Goal: Navigation & Orientation: Understand site structure

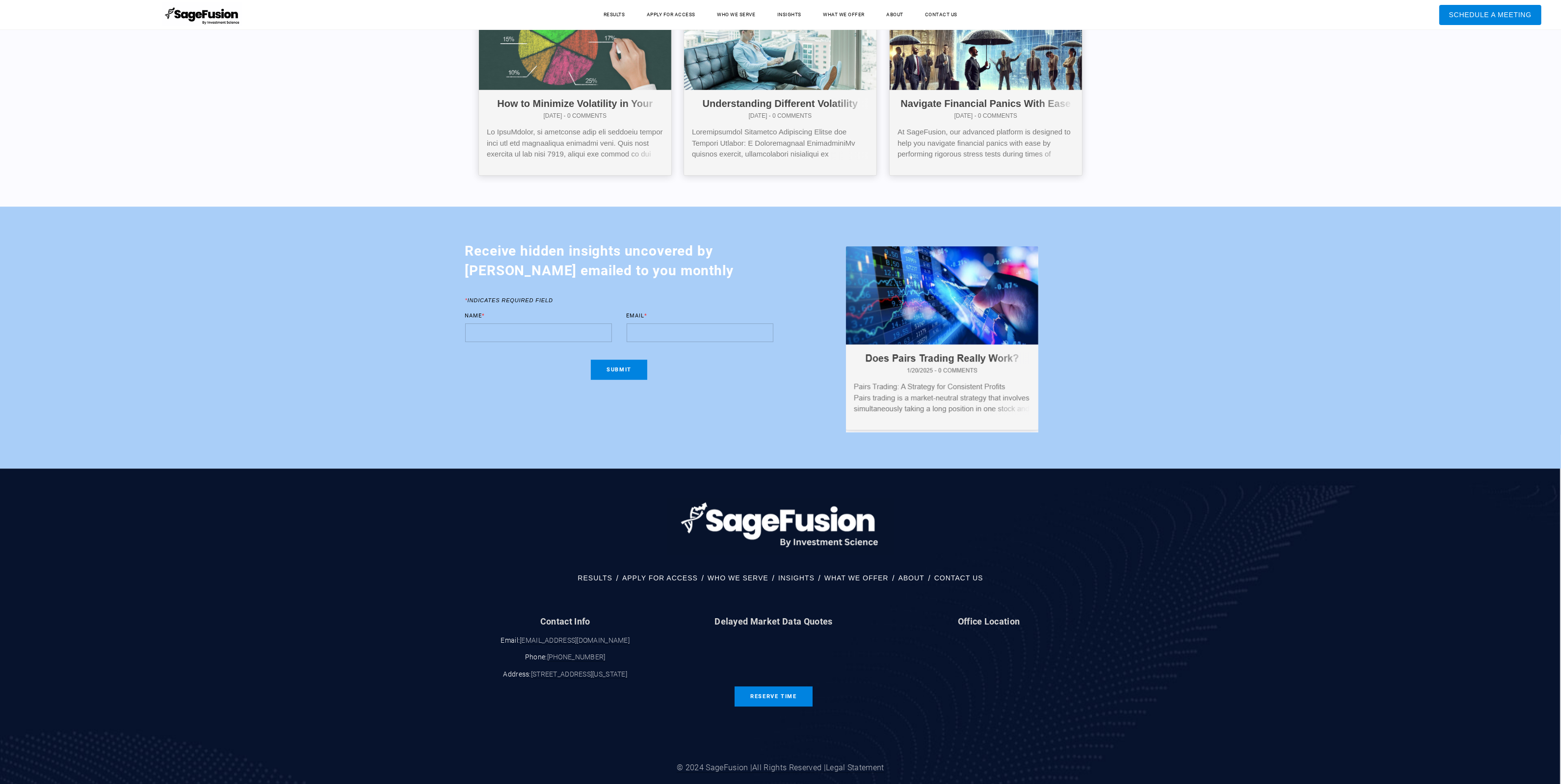
drag, startPoint x: 1565, startPoint y: 23, endPoint x: 1542, endPoint y: 607, distance: 584.5
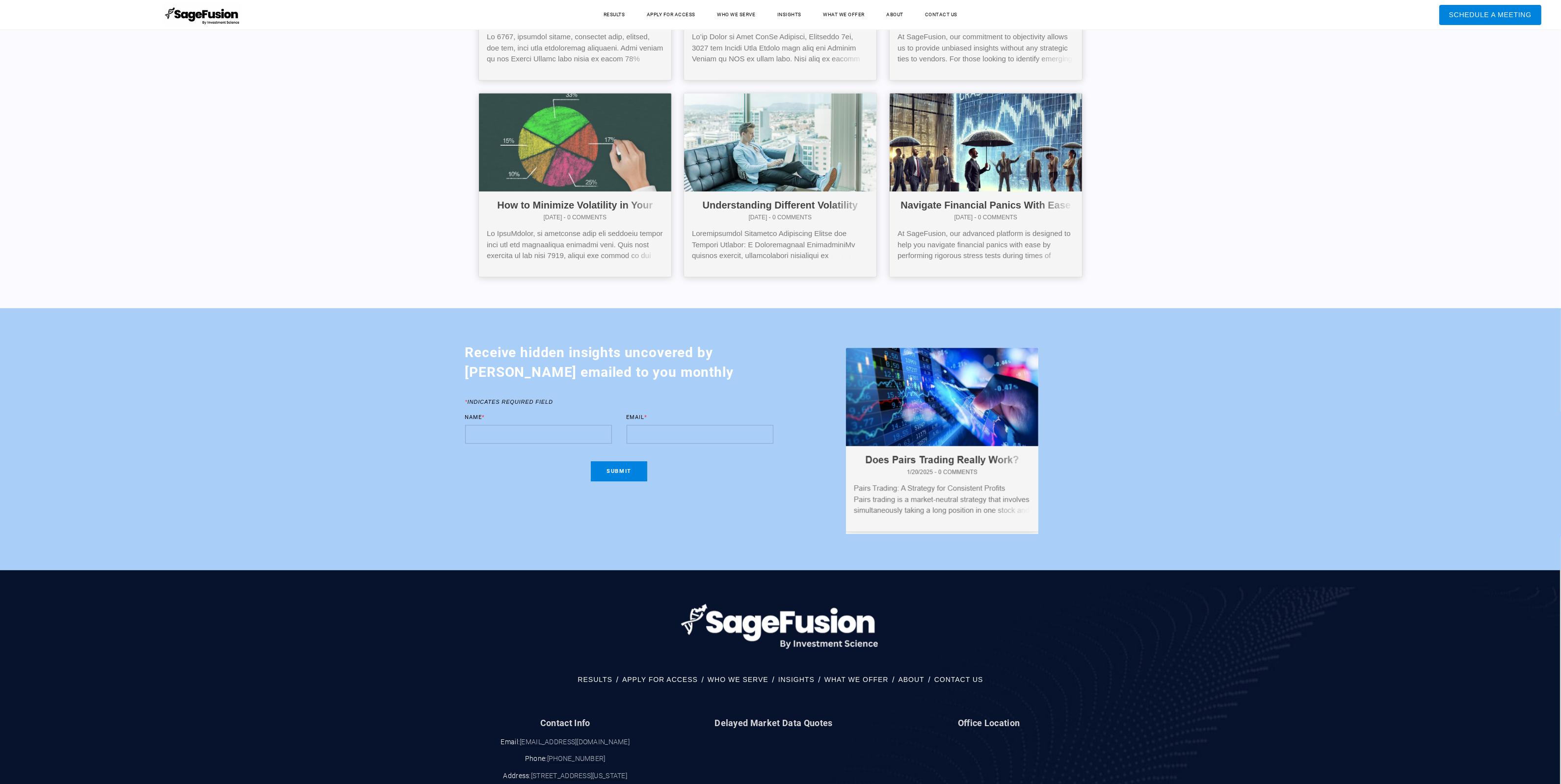
drag, startPoint x: 1542, startPoint y: 607, endPoint x: 1544, endPoint y: 215, distance: 392.0
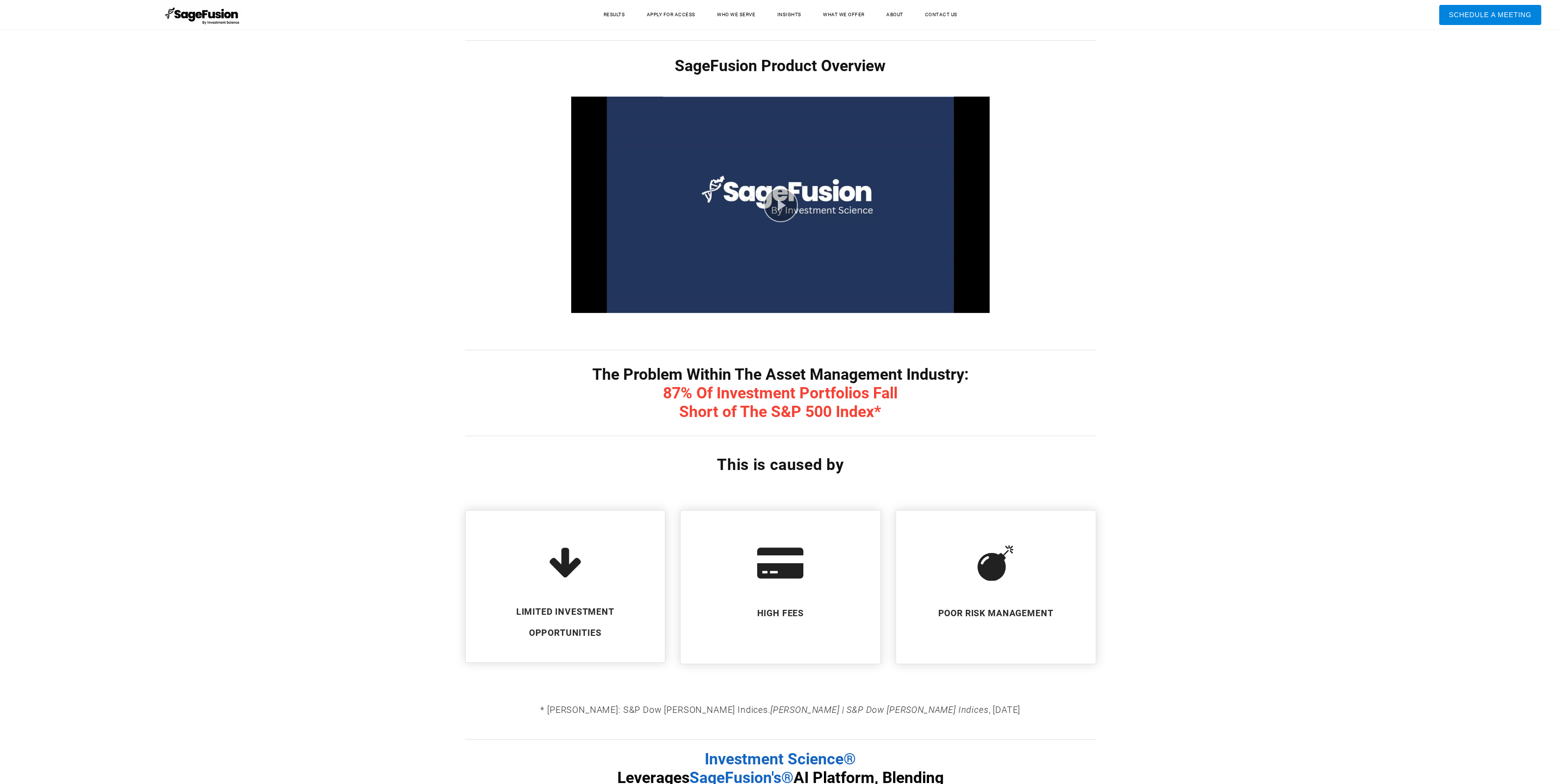
scroll to position [0, 0]
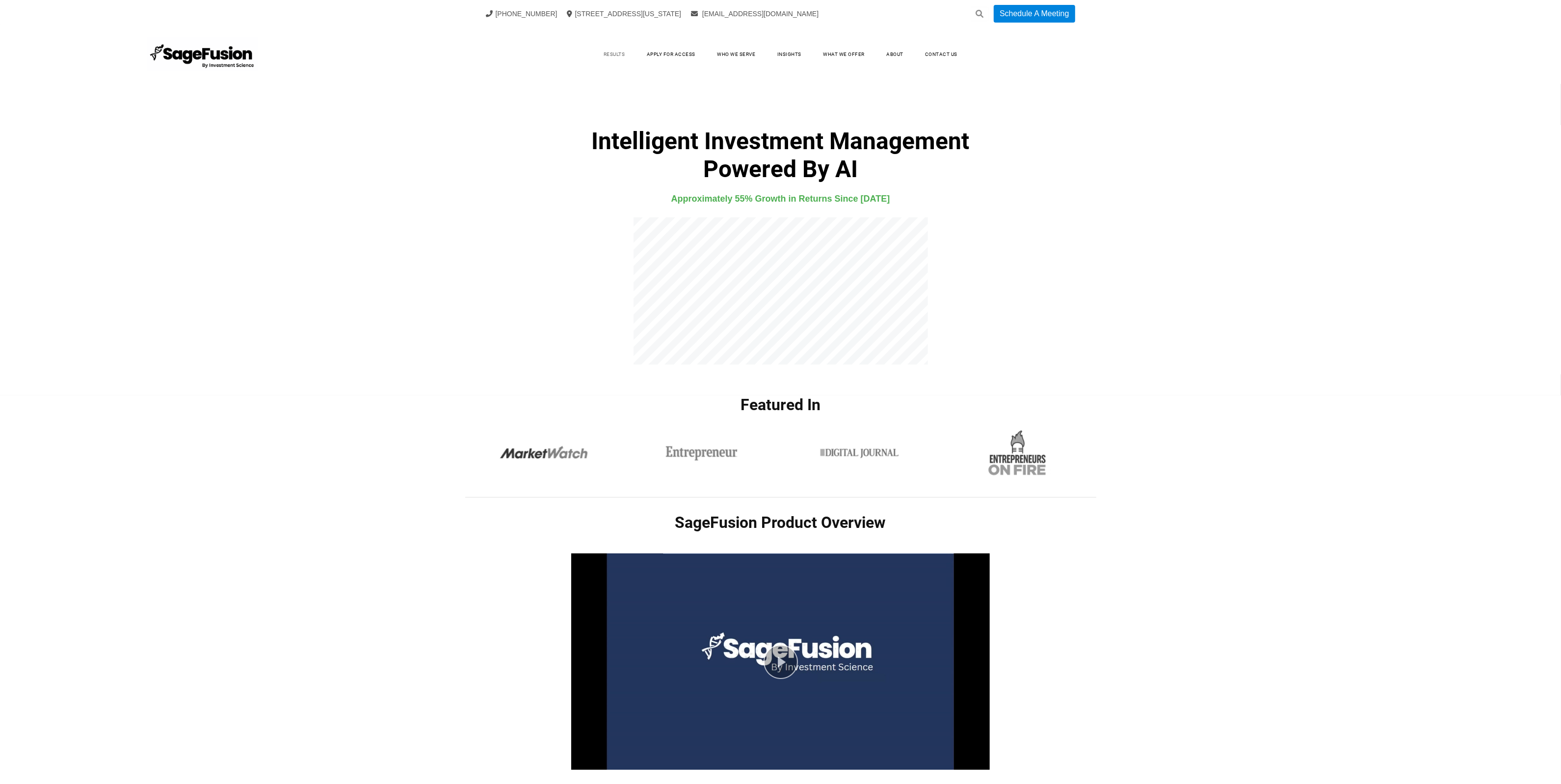
click at [601, 48] on link "Results" at bounding box center [614, 54] width 41 height 15
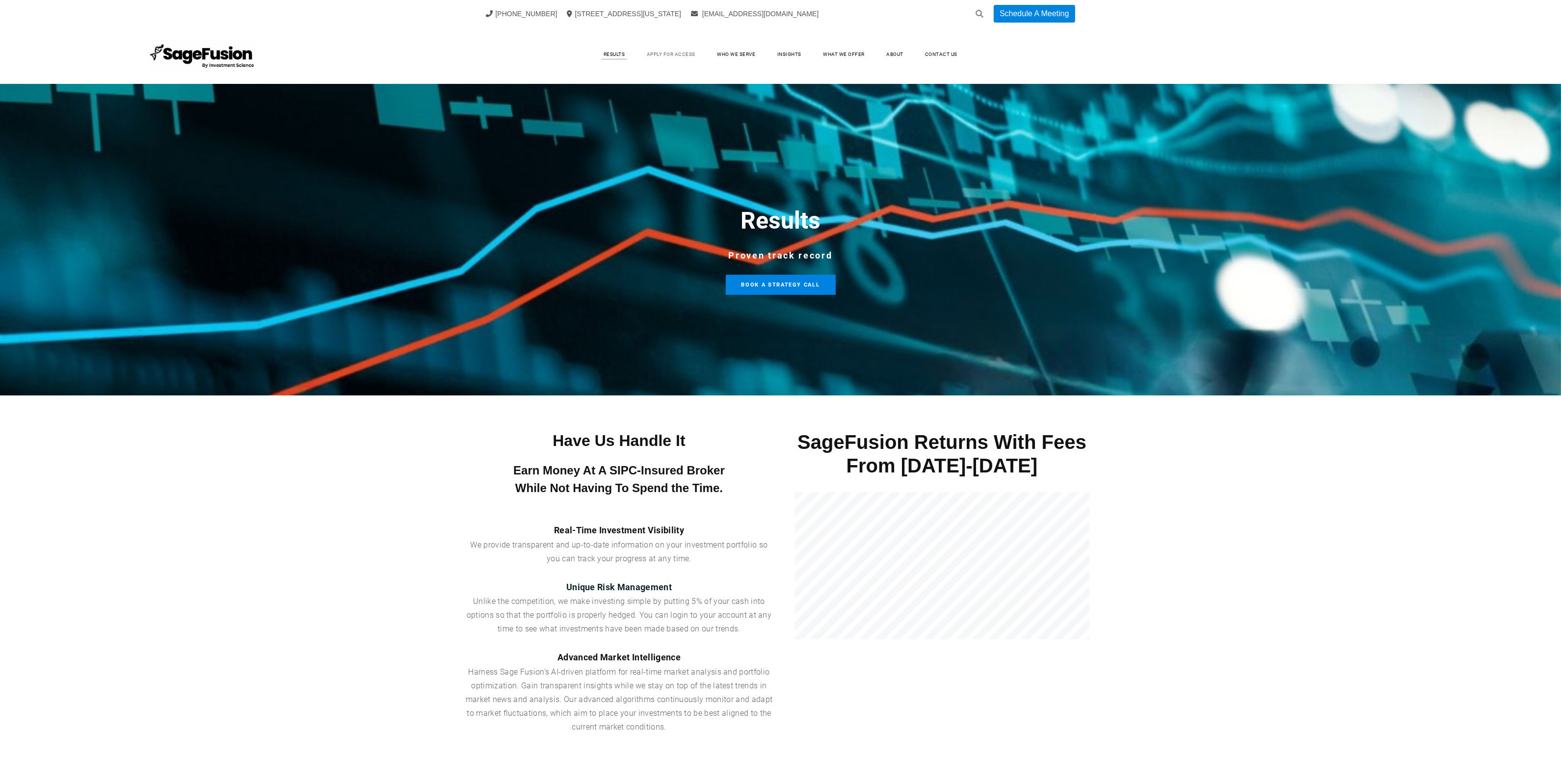
click at [667, 54] on link "Apply for Access" at bounding box center [671, 54] width 68 height 15
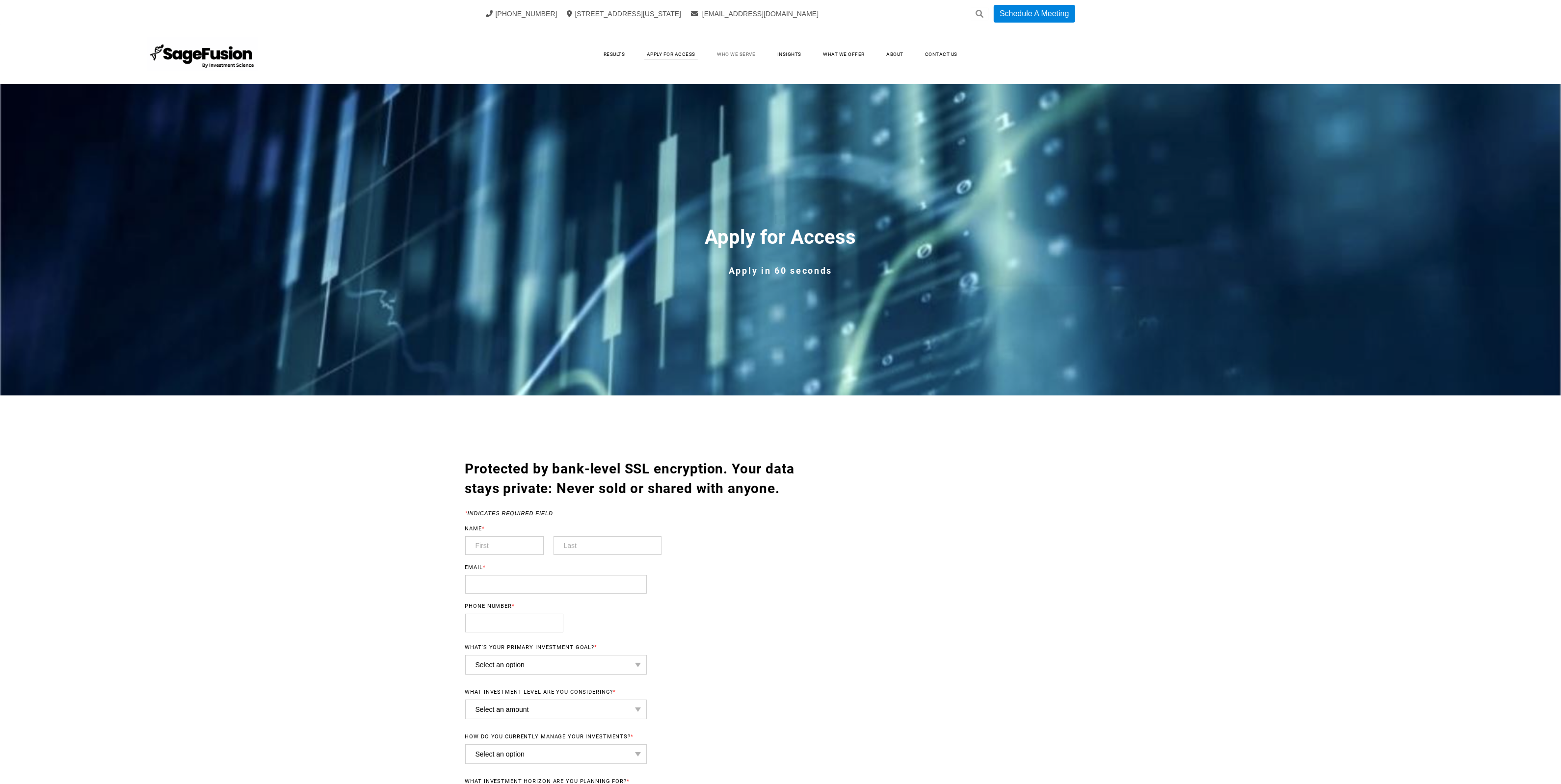
click at [733, 55] on link "Who We Serve" at bounding box center [736, 54] width 58 height 15
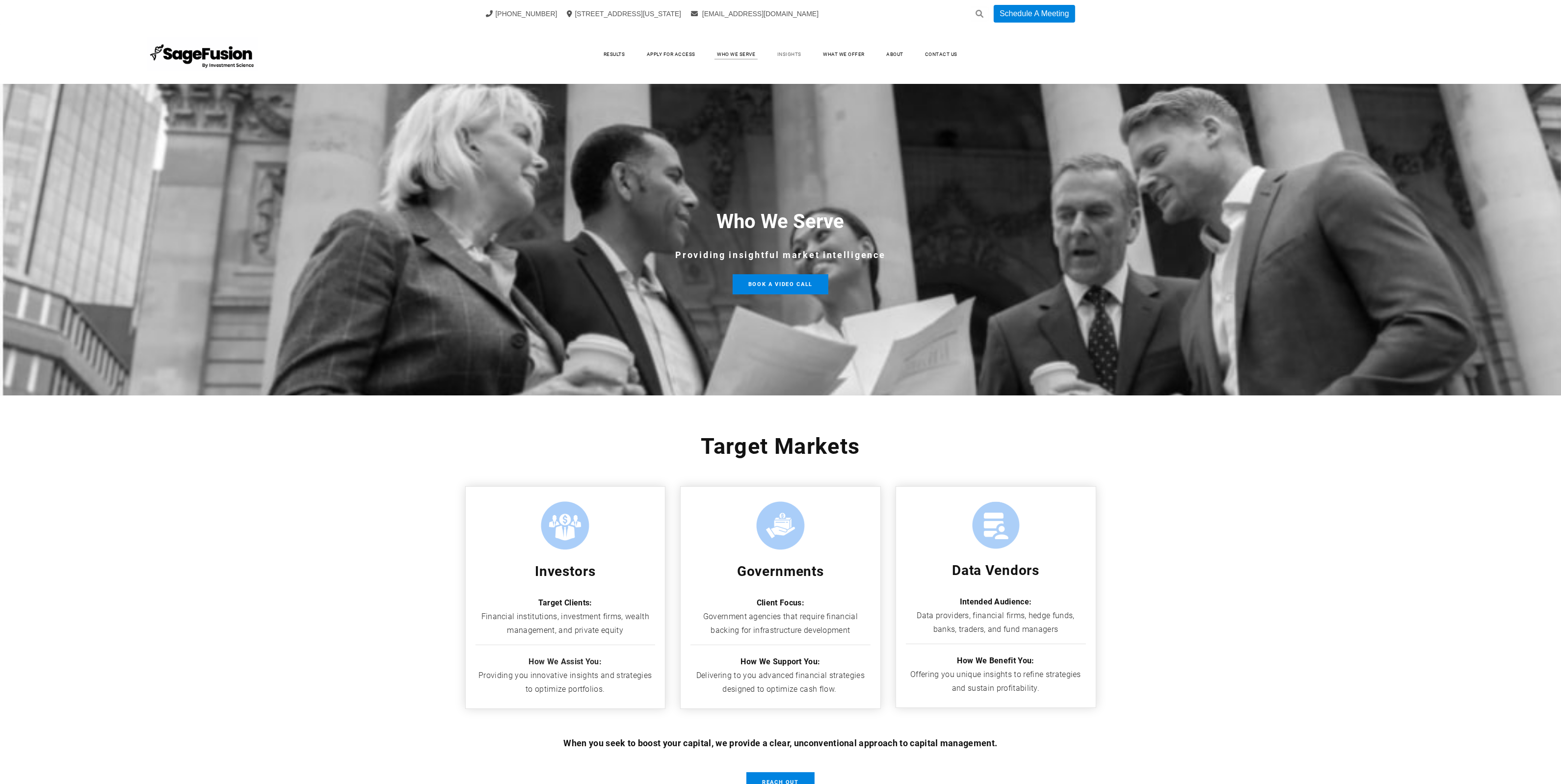
click at [795, 55] on link "Insights" at bounding box center [789, 54] width 44 height 15
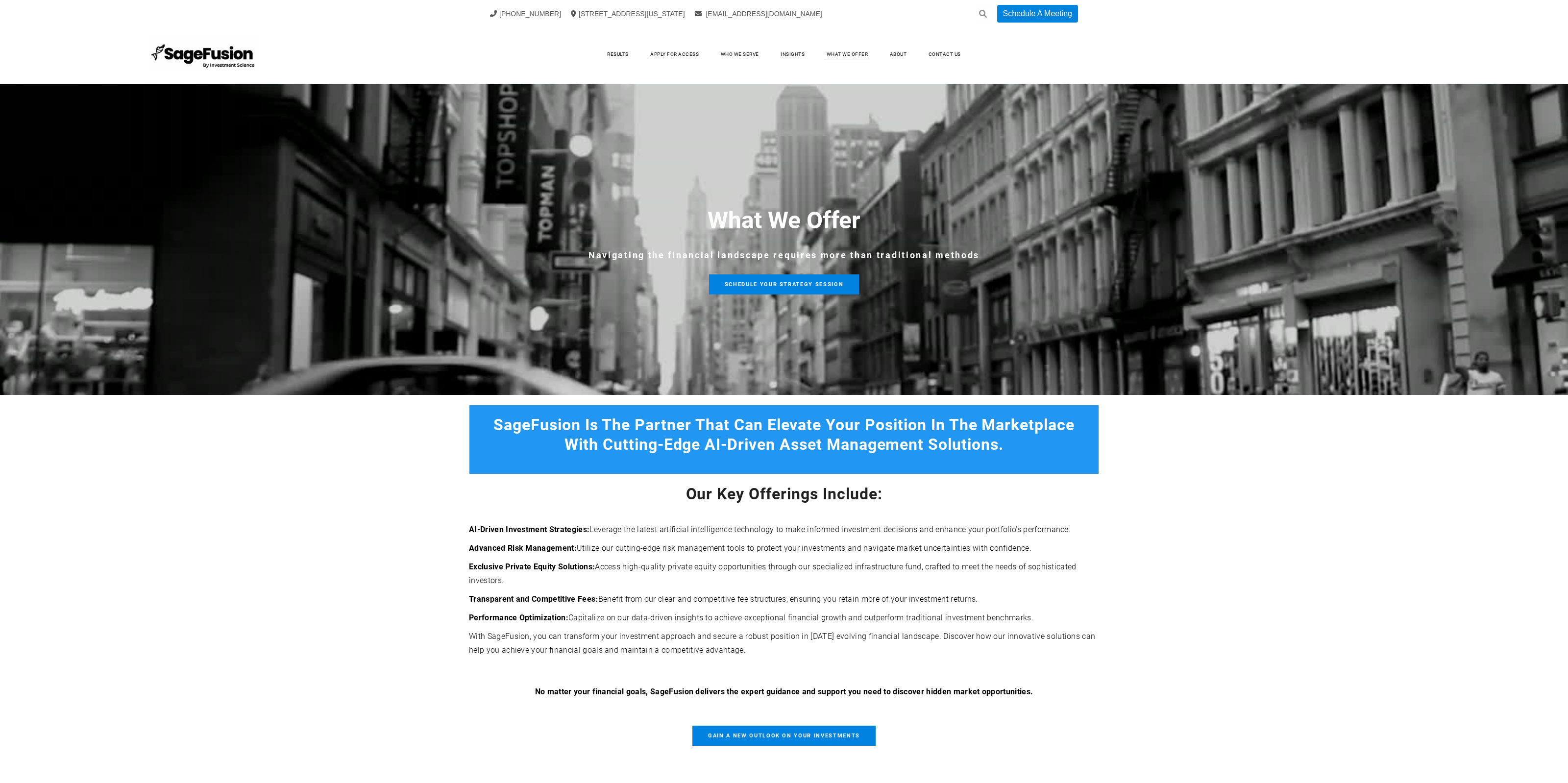
click at [893, 55] on link "About" at bounding box center [899, 54] width 37 height 15
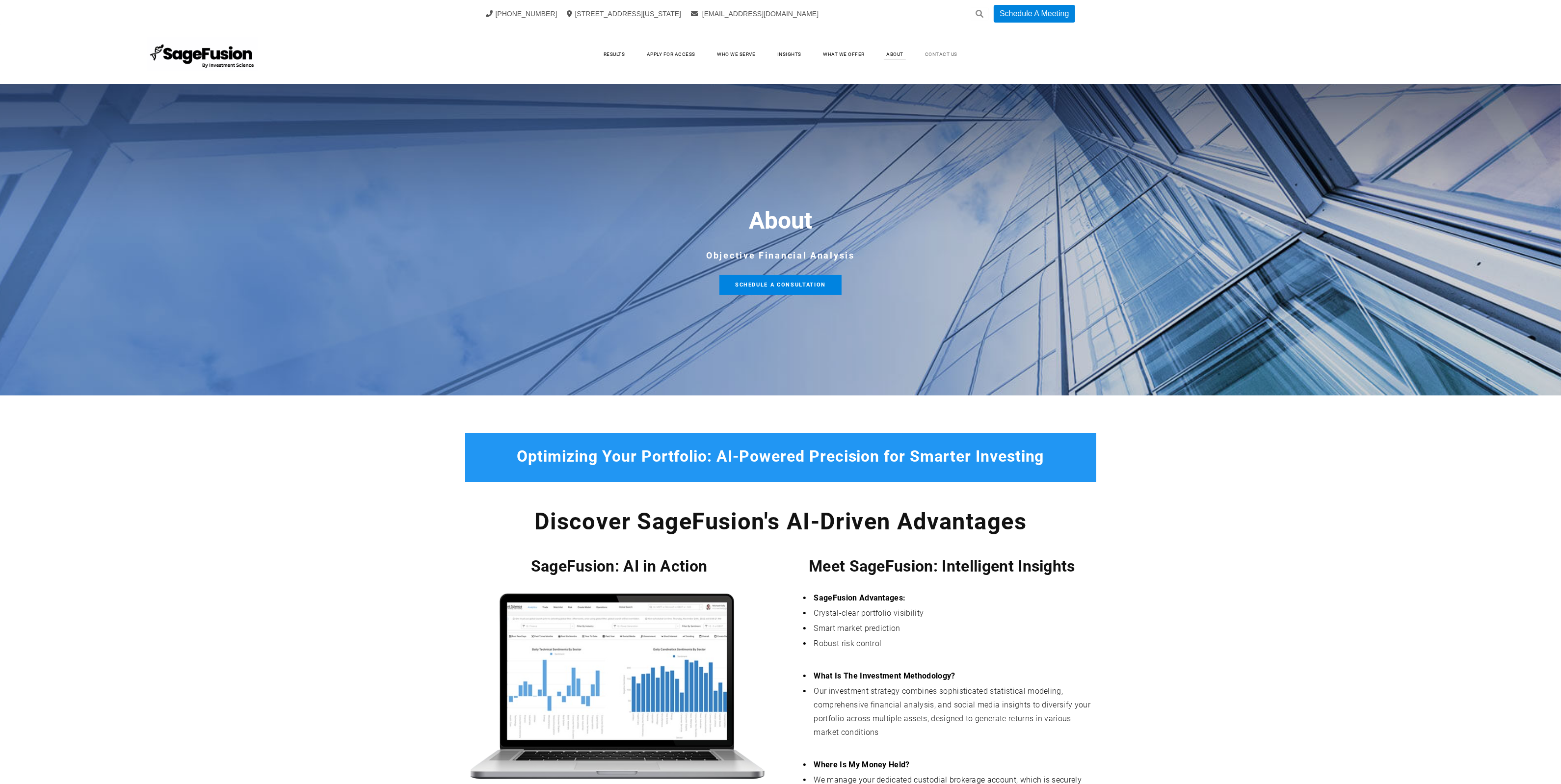
click at [958, 58] on link "Contact Us" at bounding box center [941, 54] width 52 height 15
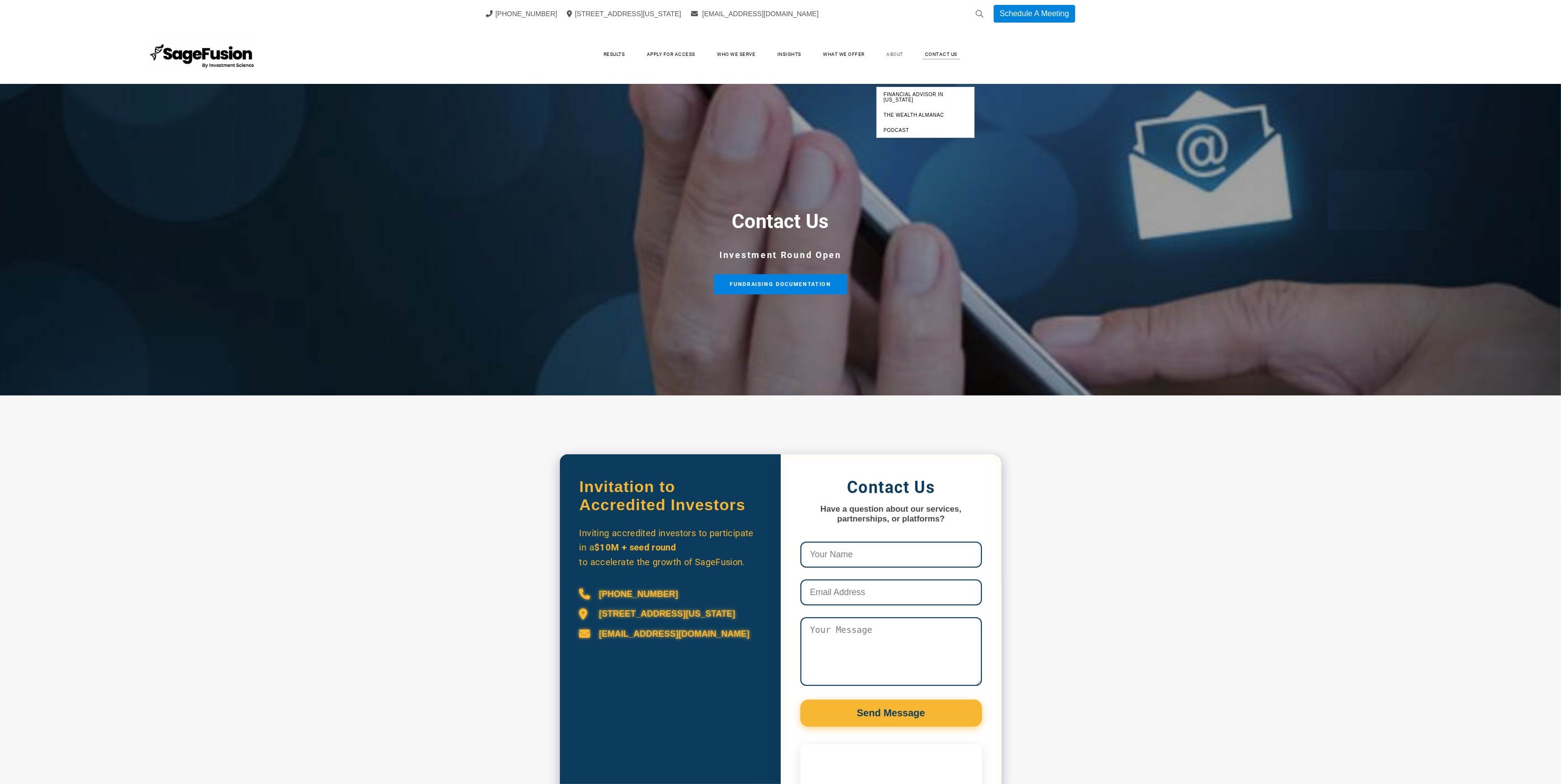
click at [891, 47] on link "About" at bounding box center [895, 54] width 37 height 15
